Goal: Obtain resource: Obtain resource

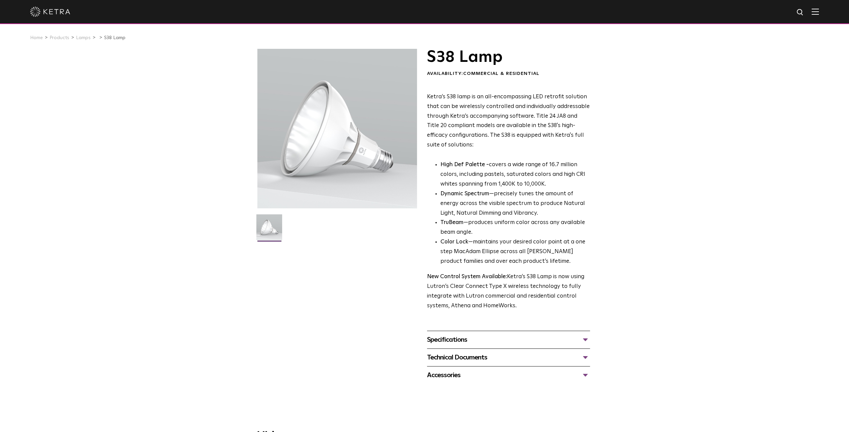
click at [441, 341] on div "Specifications" at bounding box center [508, 339] width 163 height 11
click at [455, 340] on div "Specifications" at bounding box center [508, 339] width 163 height 11
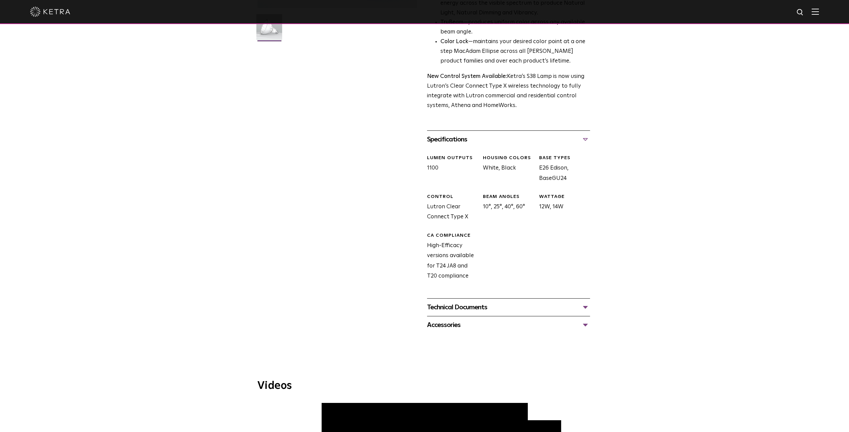
scroll to position [201, 0]
click at [473, 306] on div "Technical Documents" at bounding box center [508, 307] width 163 height 11
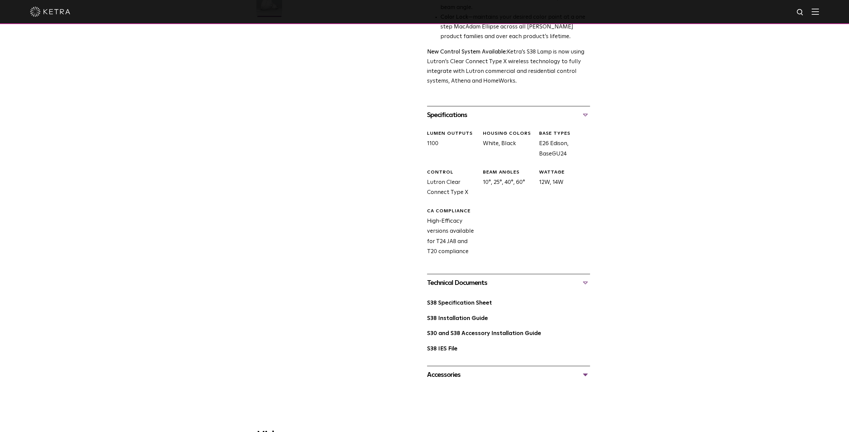
scroll to position [234, 0]
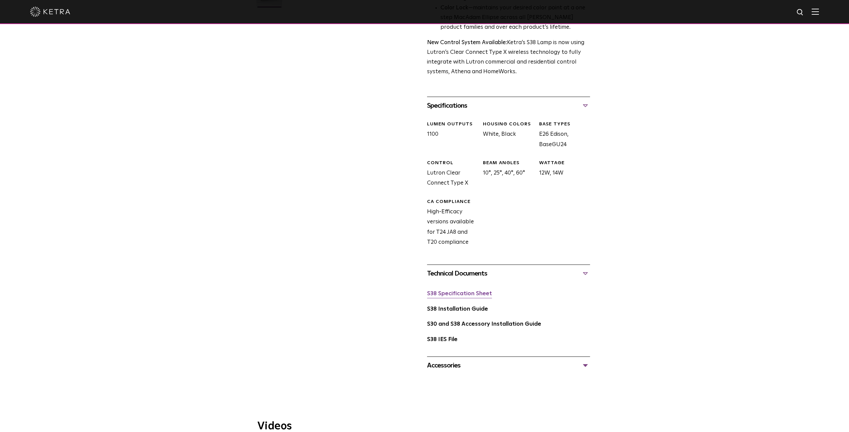
click at [477, 294] on link "S38 Specification Sheet" at bounding box center [459, 294] width 65 height 6
